Goal: Check status: Check status

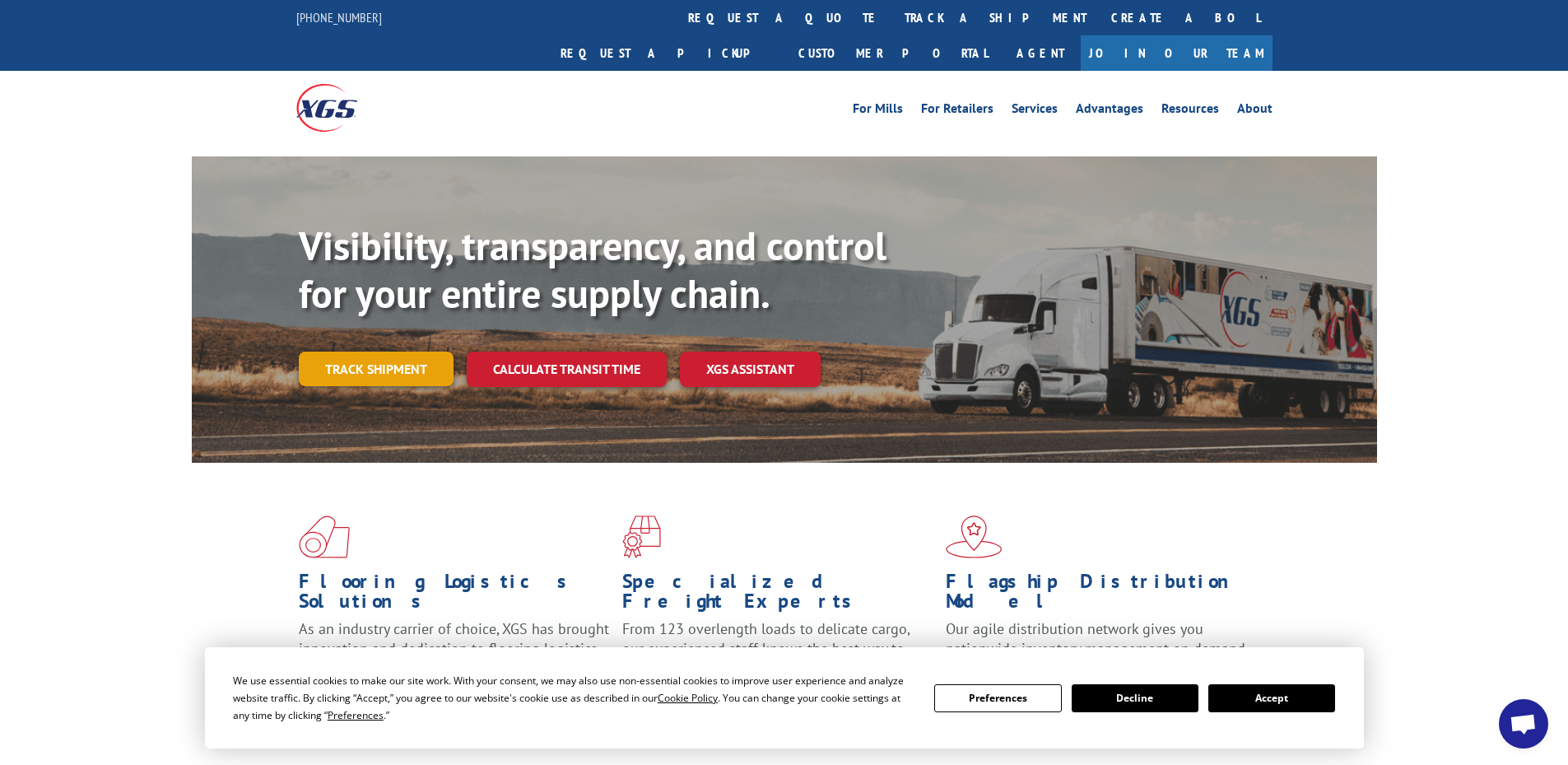
click at [405, 351] on link "Track shipment" at bounding box center [376, 369] width 154 height 34
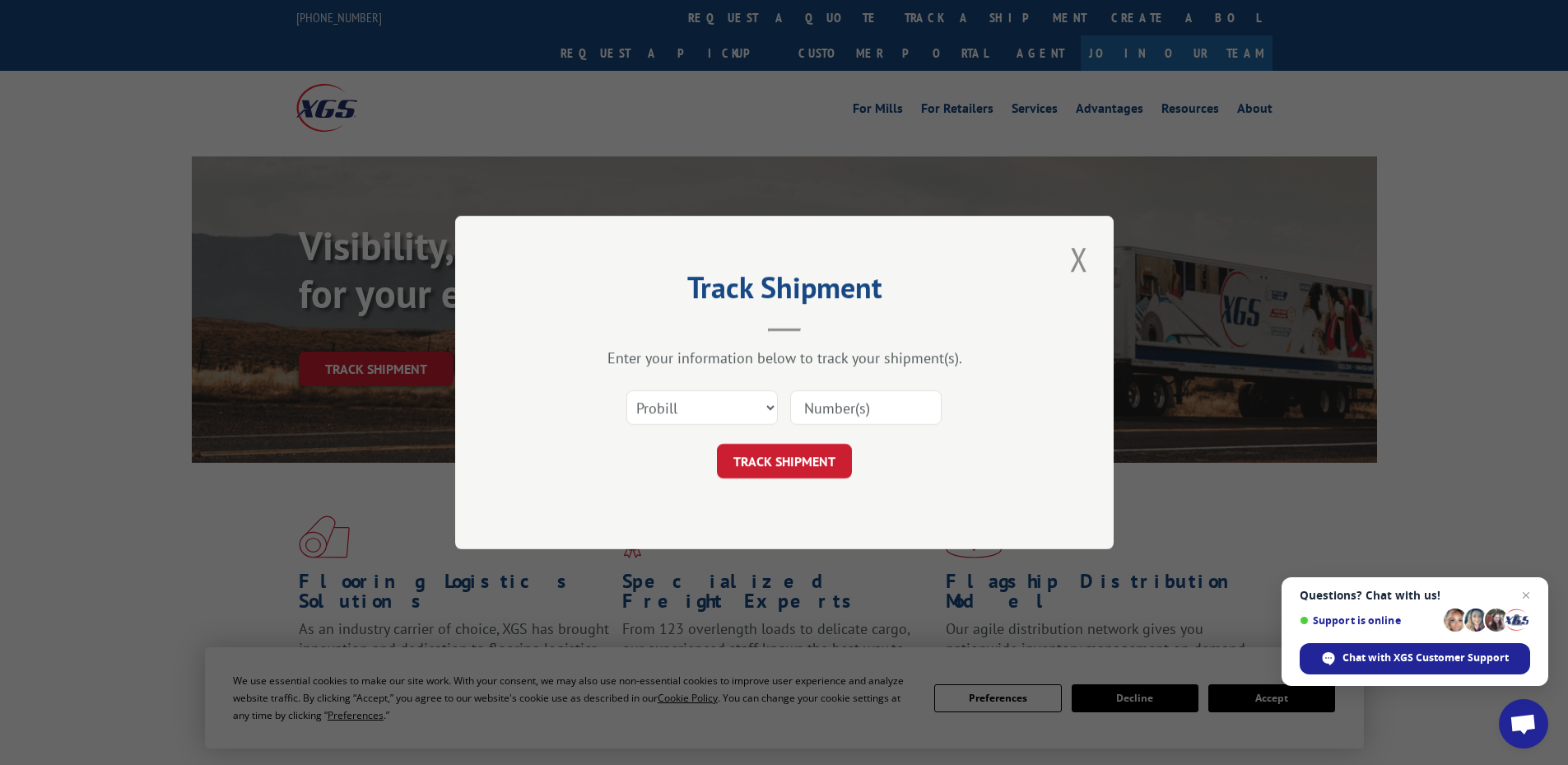
paste input "17308241"
type input "17308241"
click at [793, 461] on button "TRACK SHIPMENT" at bounding box center [784, 461] width 135 height 34
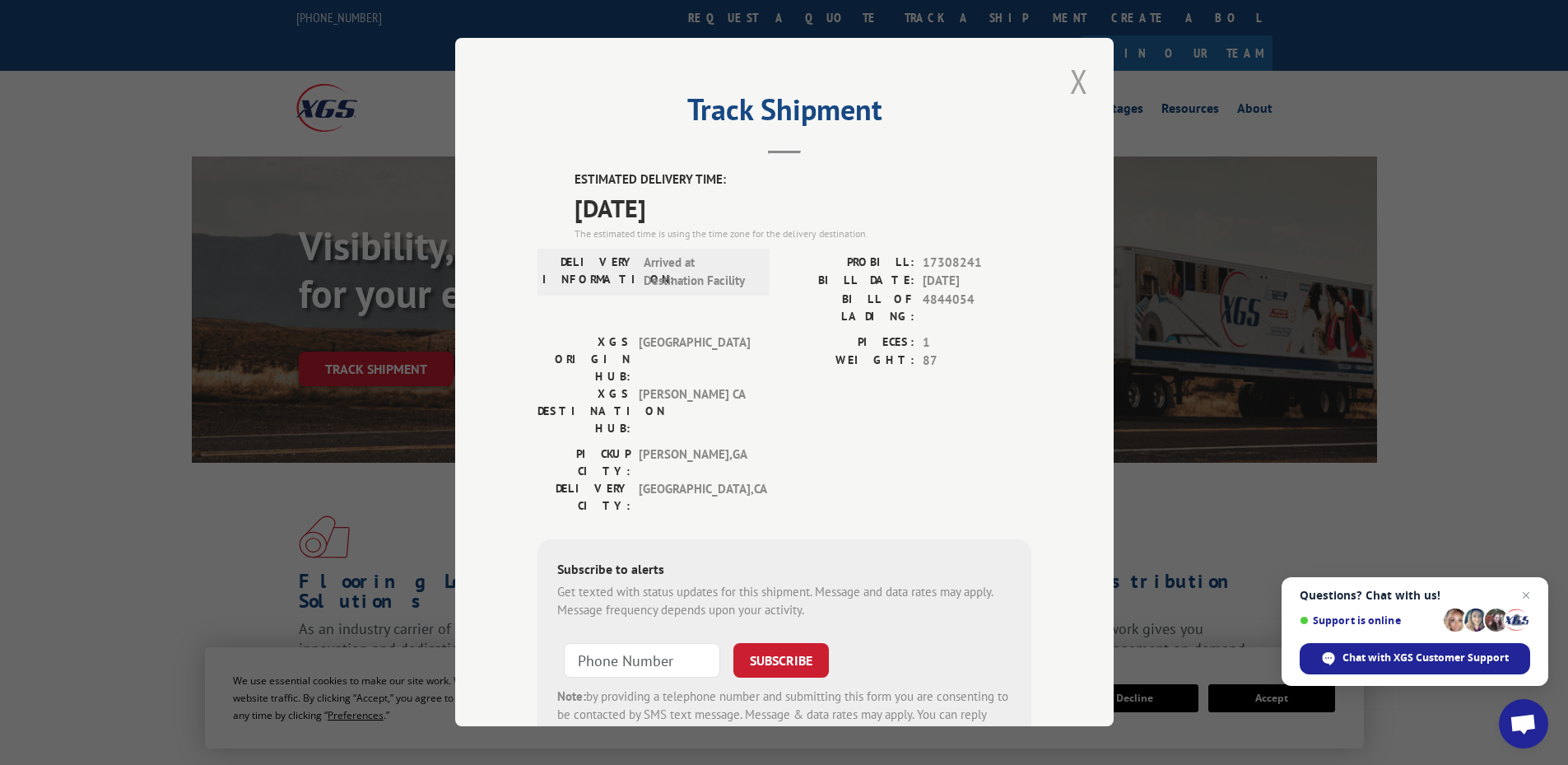
click at [1072, 77] on button "Close modal" at bounding box center [1079, 81] width 28 height 45
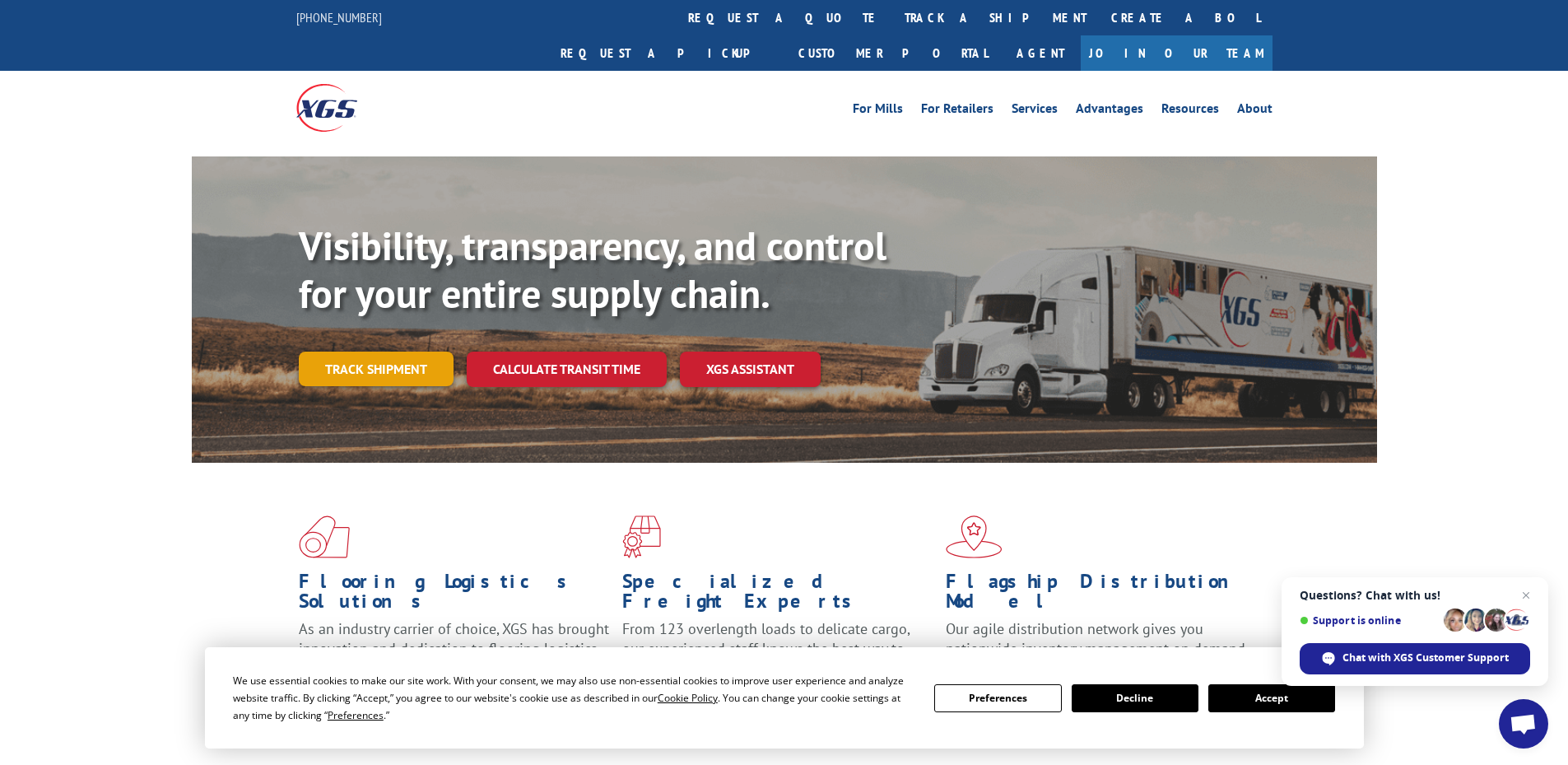
click at [388, 351] on link "Track shipment" at bounding box center [376, 369] width 154 height 34
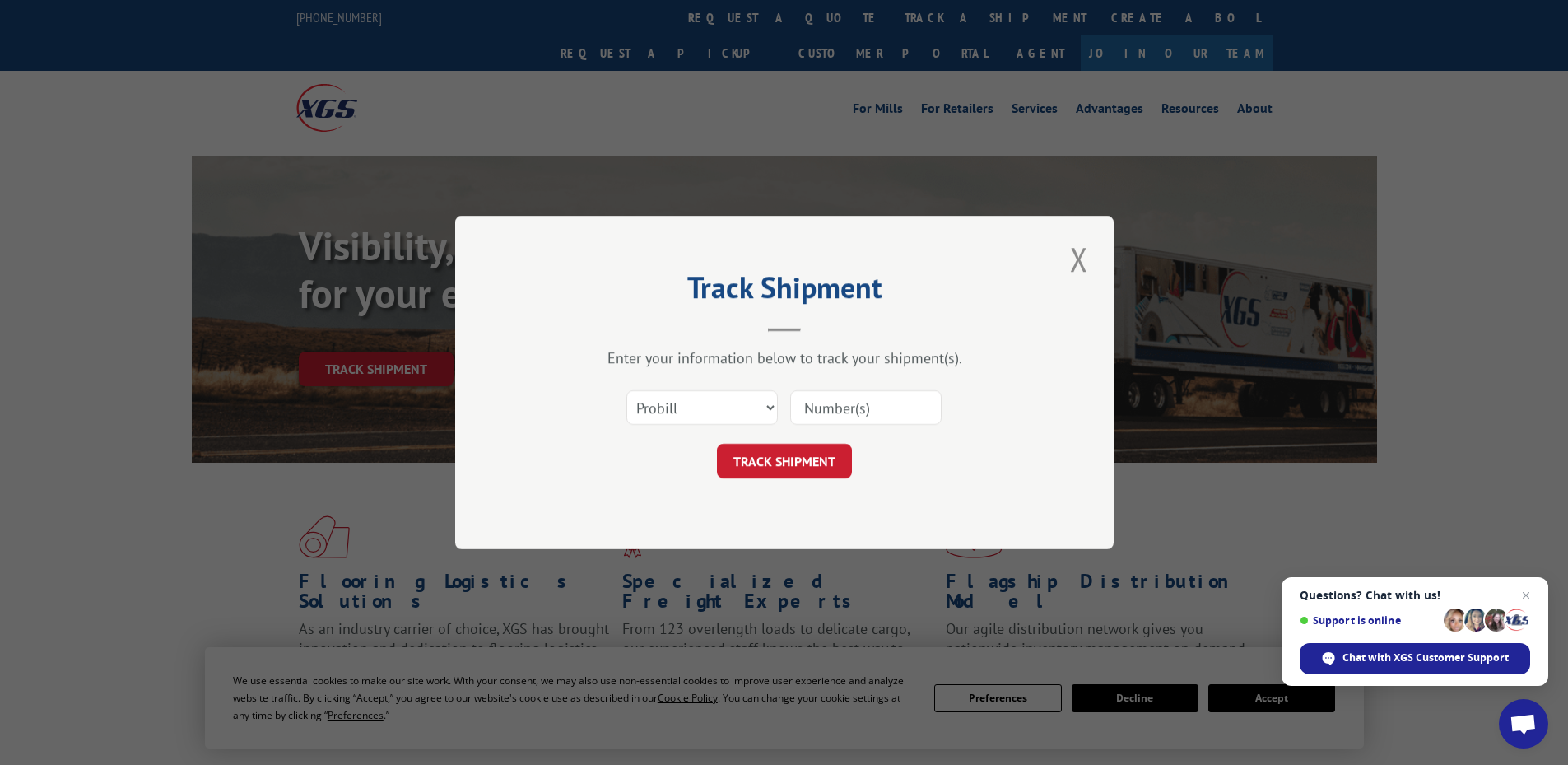
click at [828, 397] on input at bounding box center [866, 407] width 152 height 34
paste input "0548300997"
type input "0548300997"
click at [790, 462] on button "TRACK SHIPMENT" at bounding box center [784, 461] width 135 height 34
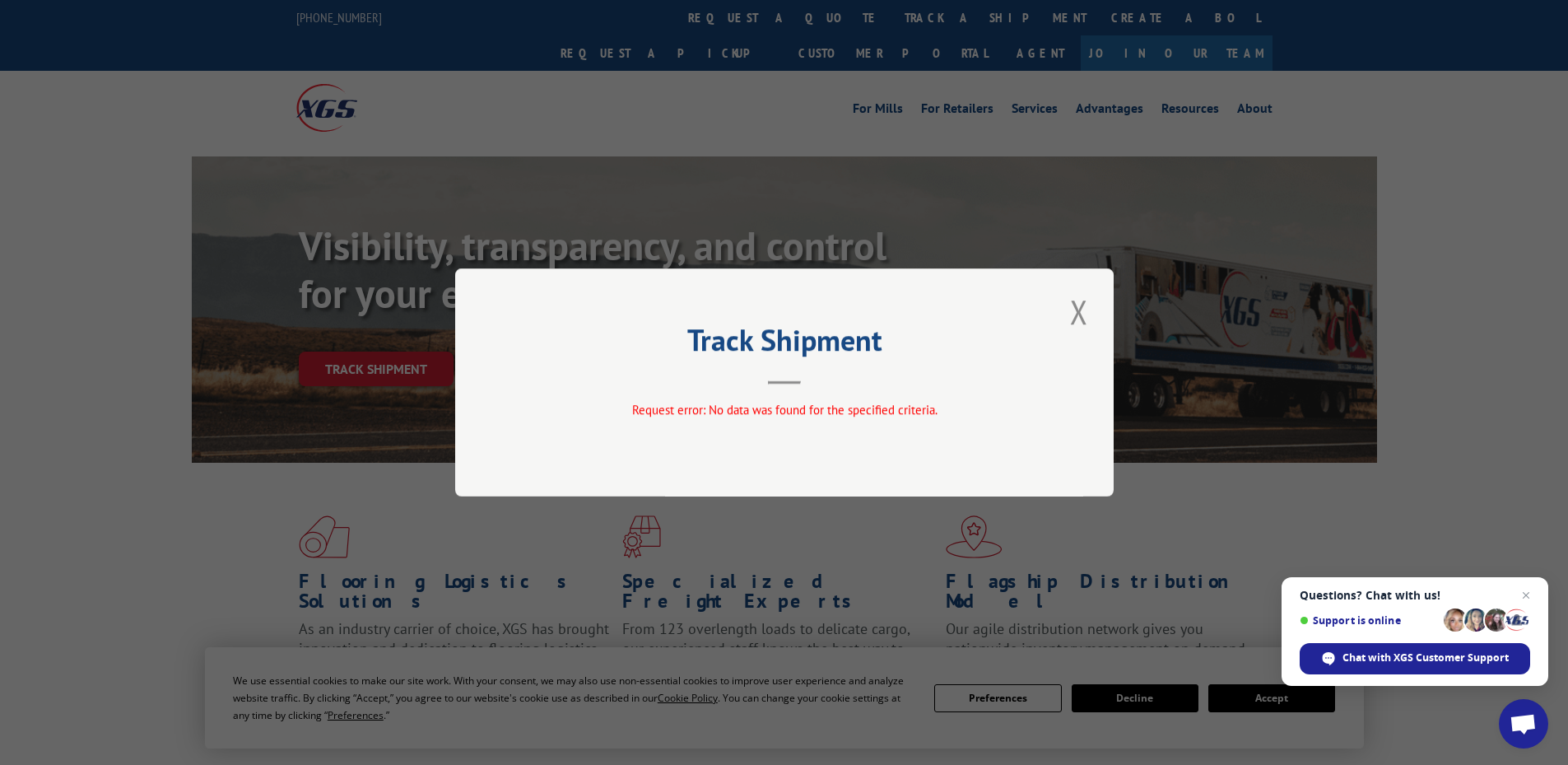
click at [1405, 89] on div "Track Shipment Request error: No data was found for the specified criteria." at bounding box center [784, 382] width 1568 height 765
